Goal: Task Accomplishment & Management: Use online tool/utility

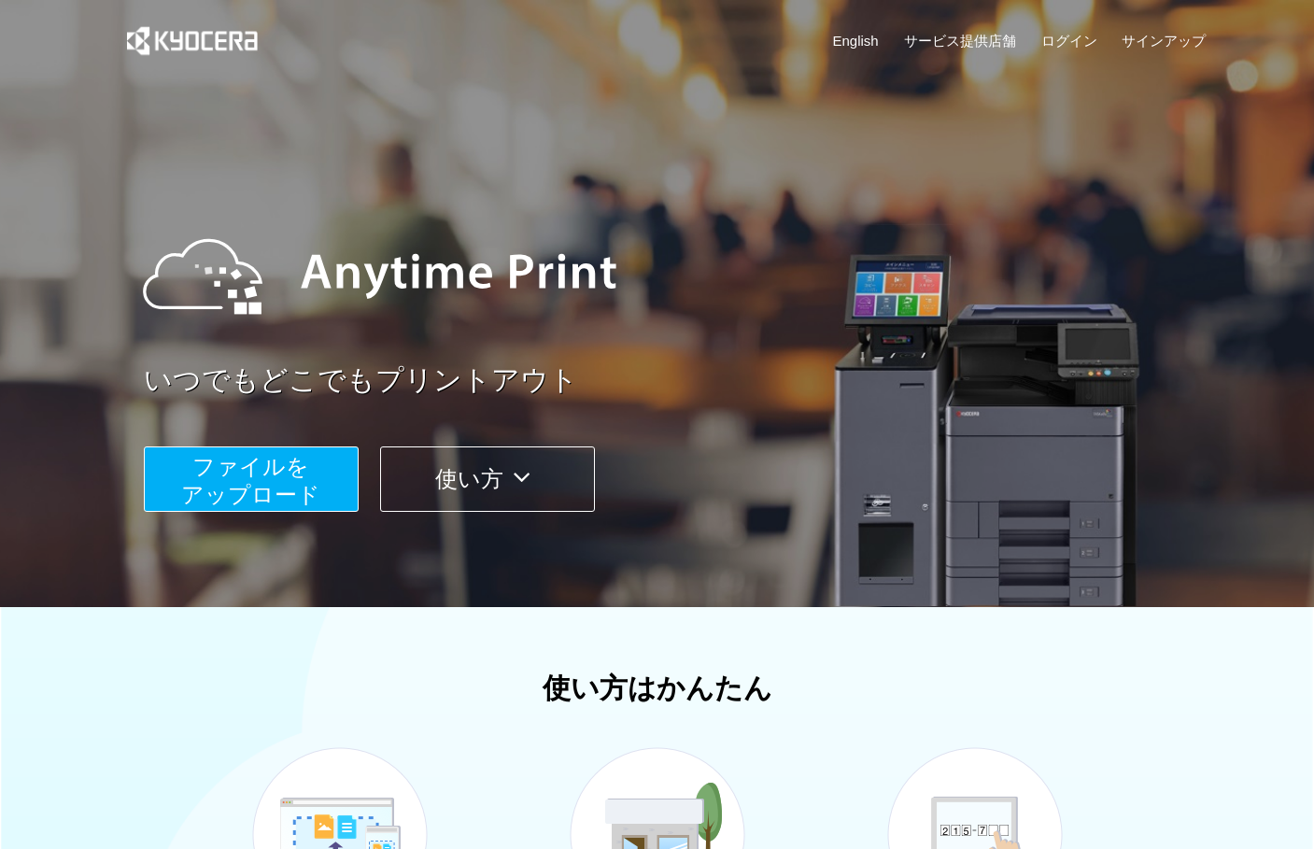
click at [292, 460] on span "ファイルを ​​アップロード" at bounding box center [250, 480] width 139 height 53
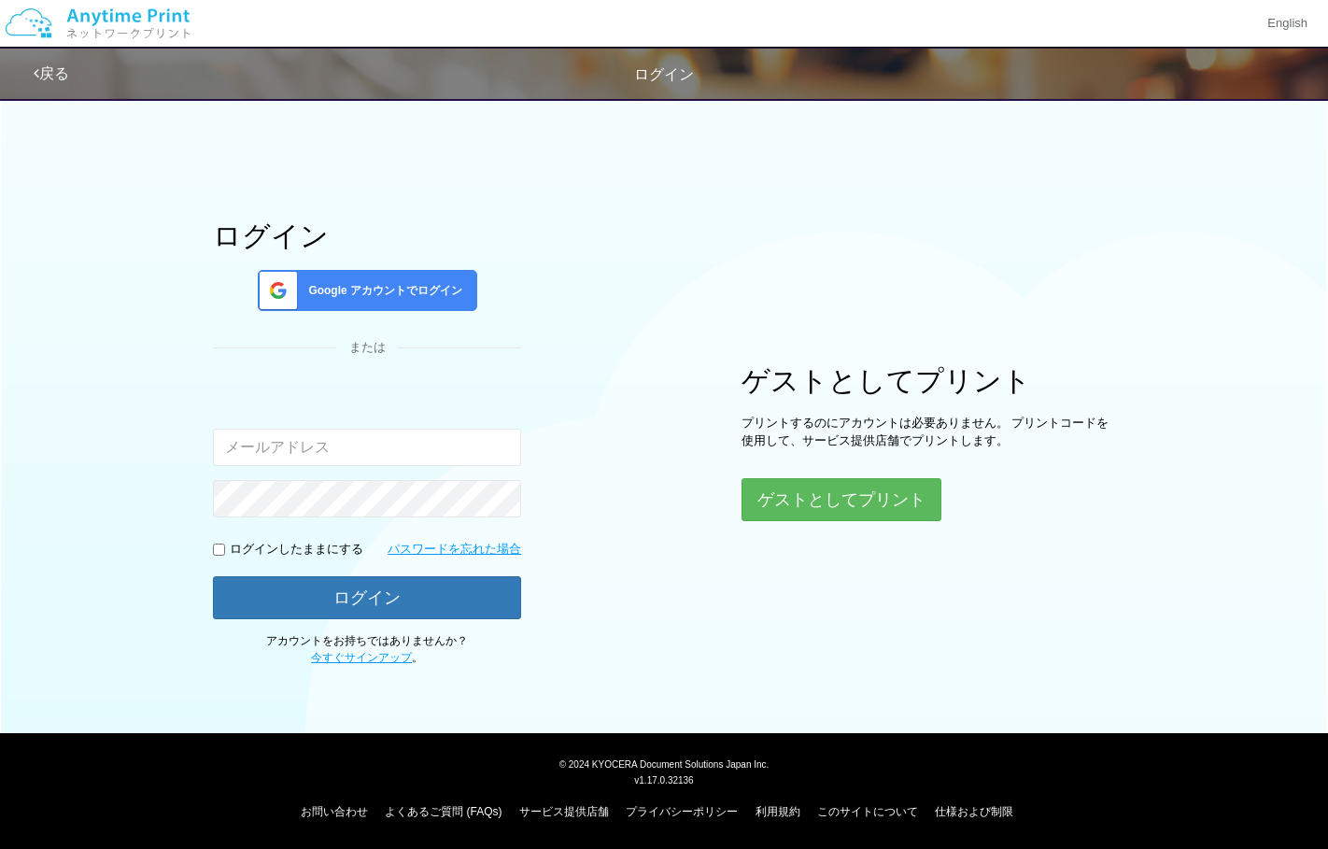
click at [388, 297] on span "Google アカウントでログイン" at bounding box center [382, 291] width 162 height 16
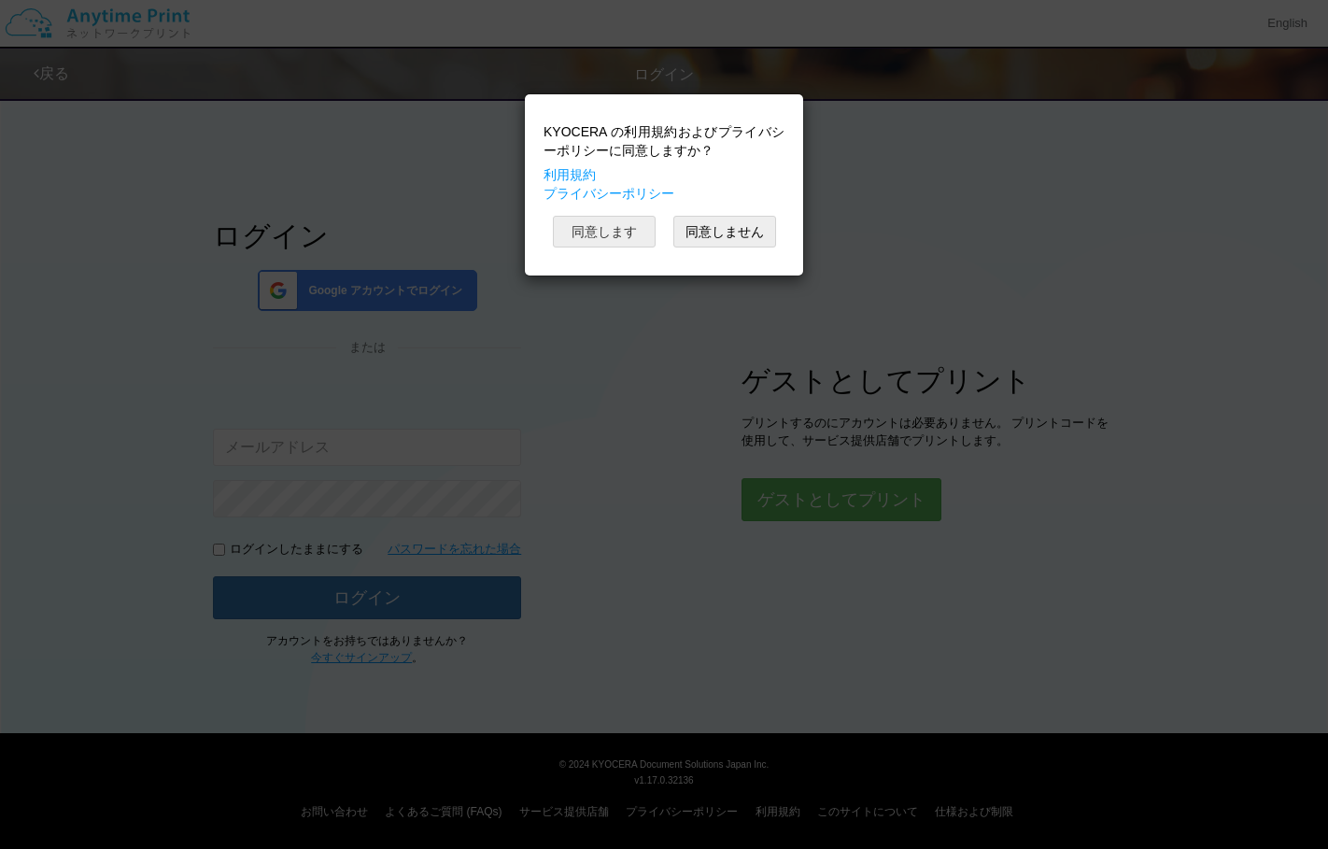
click at [628, 239] on button "同意します" at bounding box center [604, 232] width 103 height 32
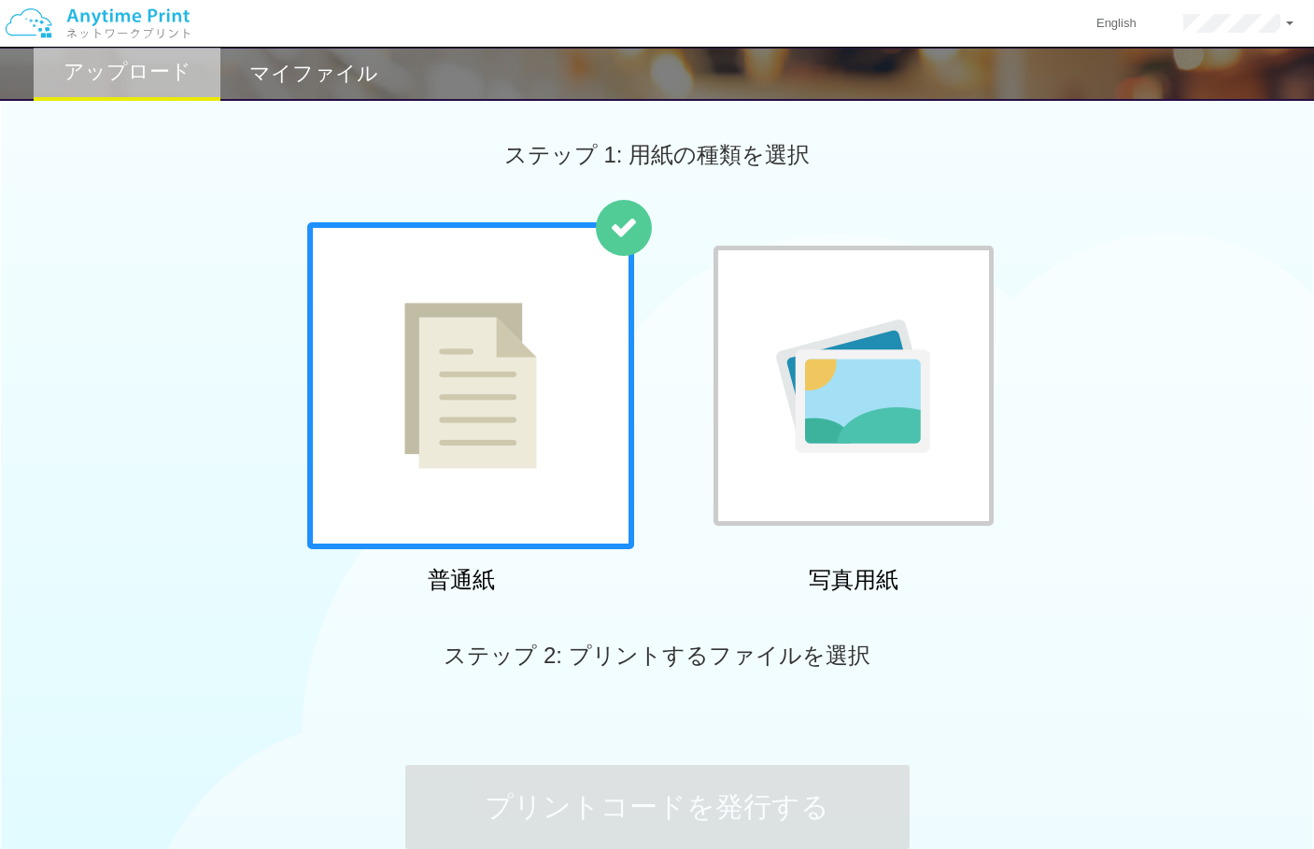
click at [272, 67] on h2 "マイファイル" at bounding box center [313, 74] width 129 height 22
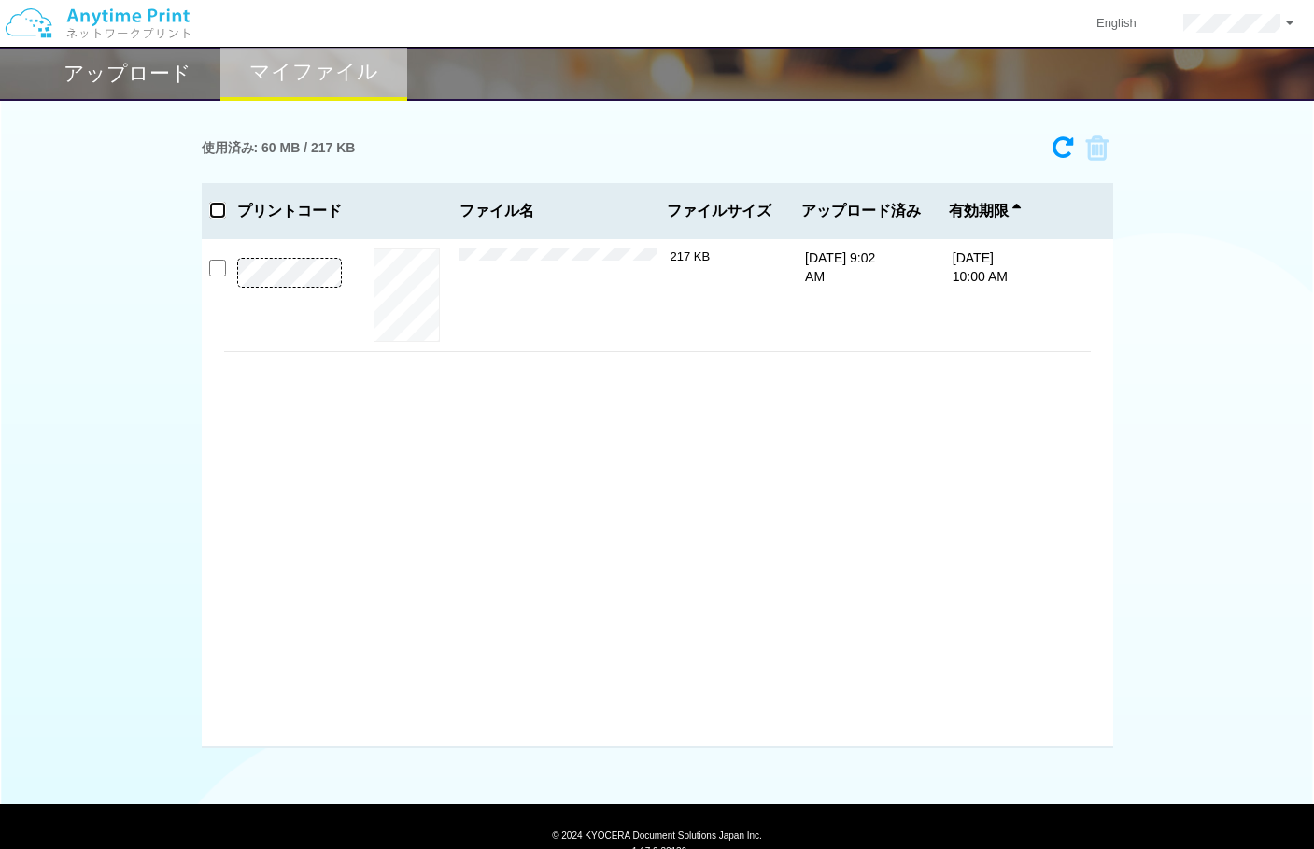
click at [220, 205] on input "checkbox" at bounding box center [217, 210] width 17 height 17
checkbox input "true"
click at [1108, 149] on icon at bounding box center [1090, 149] width 35 height 28
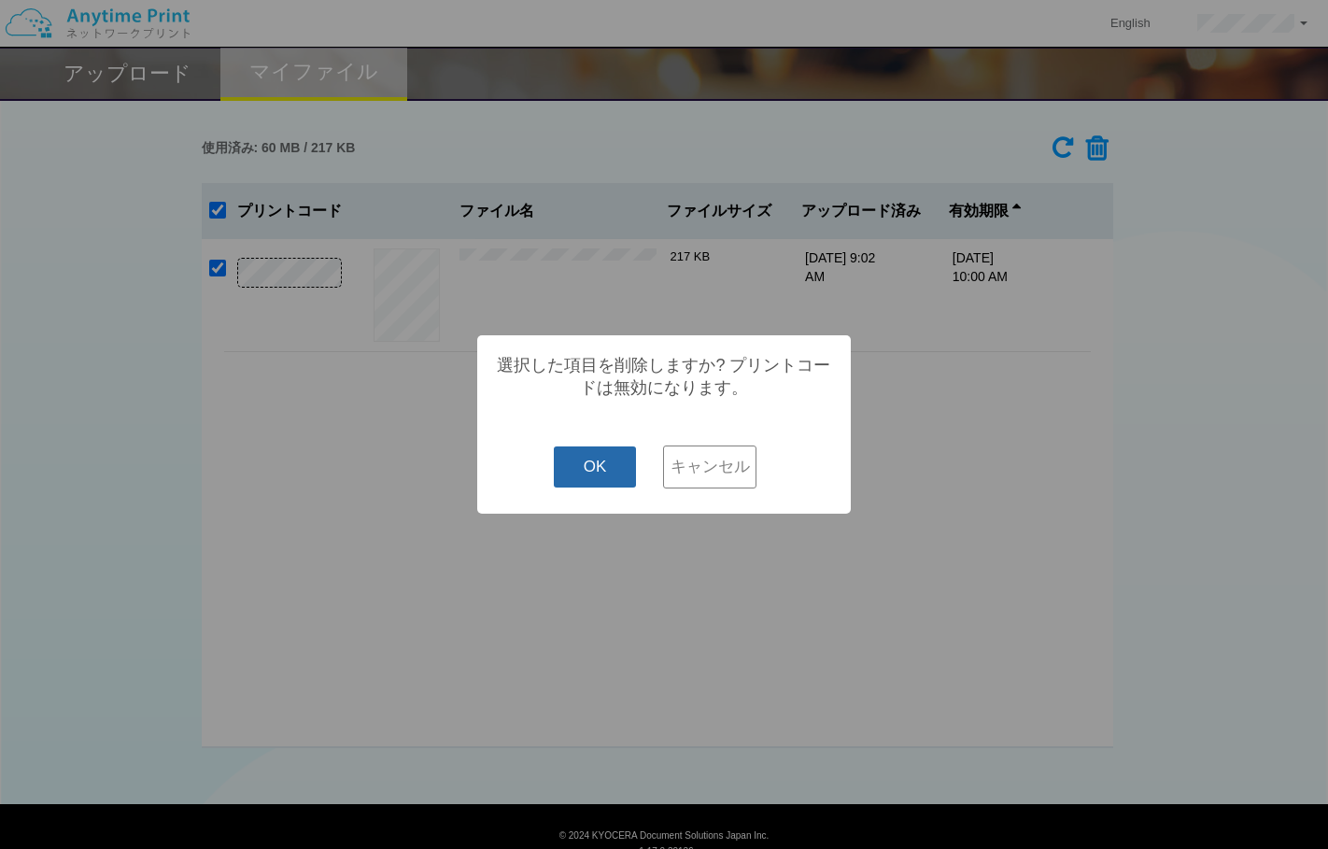
click at [573, 467] on button "OK" at bounding box center [595, 466] width 83 height 41
checkbox input "false"
